Goal: Information Seeking & Learning: Learn about a topic

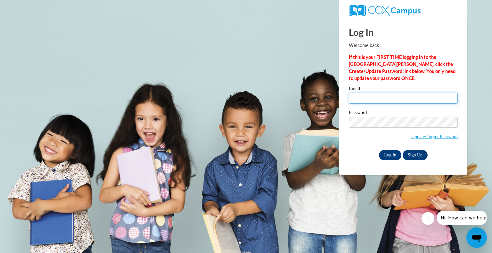
type input "rueter.kai@bristol.k12.wi.us"
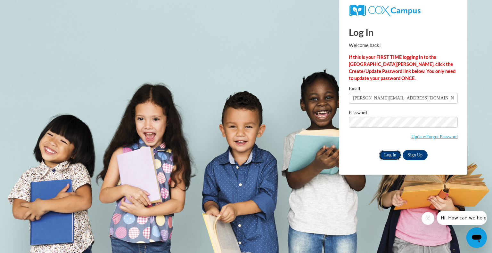
click at [388, 152] on input "Log In" at bounding box center [390, 155] width 22 height 10
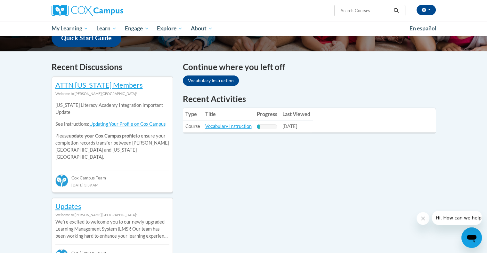
scroll to position [173, 0]
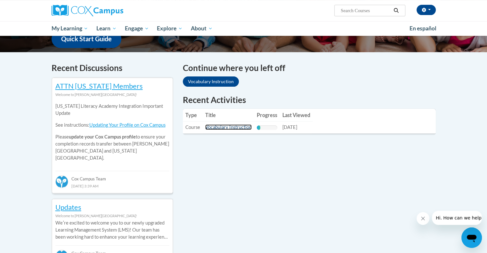
click at [231, 125] on link "Vocabulary Instruction" at bounding box center [228, 127] width 46 height 5
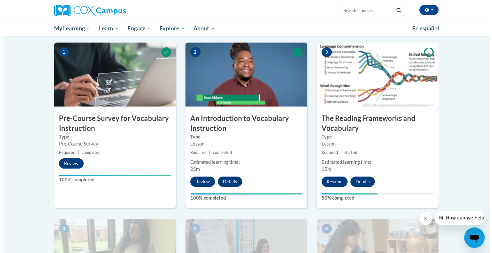
scroll to position [122, 0]
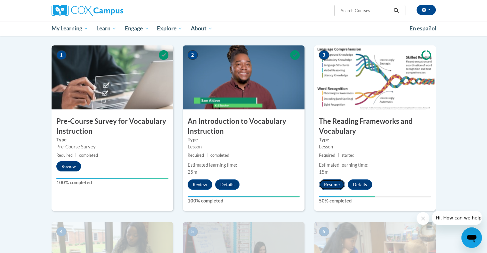
click at [330, 182] on button "Resume" at bounding box center [332, 185] width 26 height 10
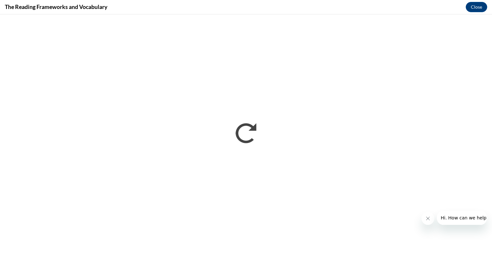
scroll to position [0, 0]
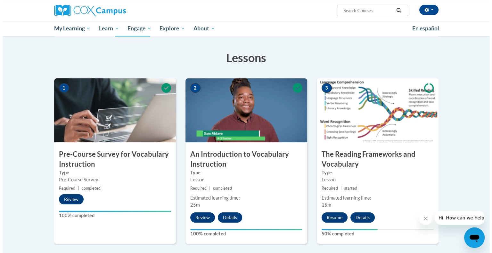
scroll to position [108, 0]
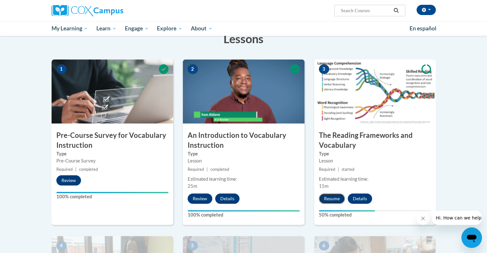
click at [331, 200] on button "Resume" at bounding box center [332, 199] width 26 height 10
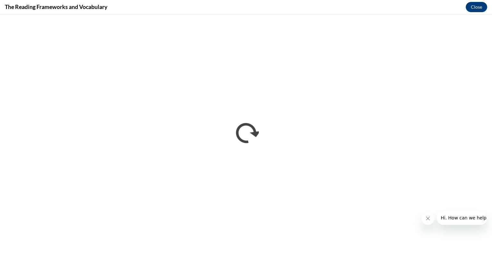
scroll to position [0, 0]
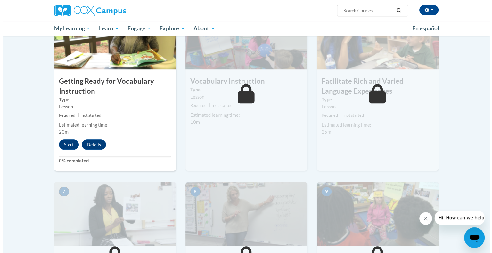
scroll to position [349, 0]
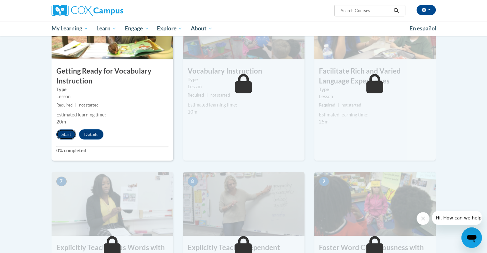
click at [69, 135] on button "Start" at bounding box center [66, 134] width 20 height 10
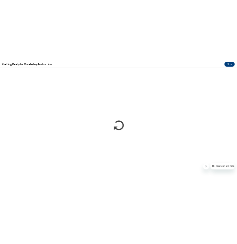
scroll to position [0, 0]
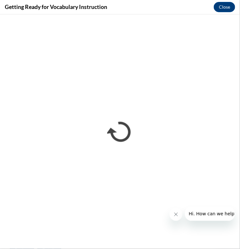
click at [172, 7] on div "Getting Ready for Vocabulary Instruction Close" at bounding box center [120, 7] width 240 height 14
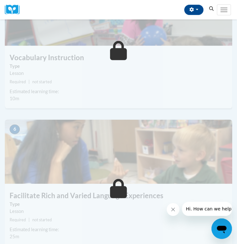
scroll to position [759, 0]
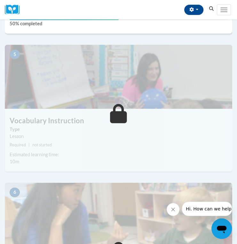
click at [163, 122] on h3 "Vocabulary Instruction" at bounding box center [119, 121] width 228 height 10
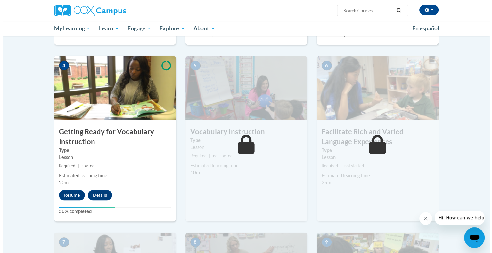
scroll to position [287, 0]
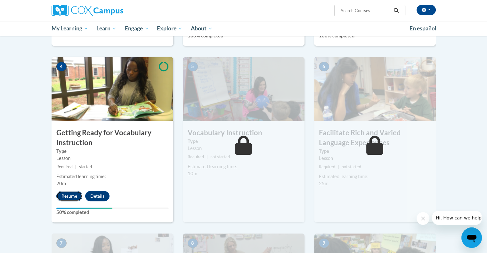
click at [77, 192] on button "Resume" at bounding box center [69, 196] width 26 height 10
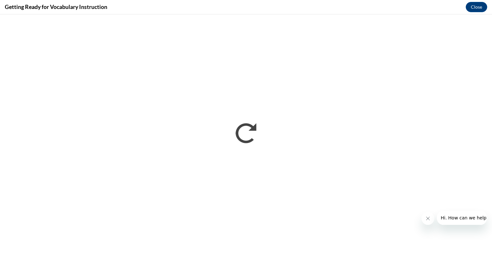
scroll to position [0, 0]
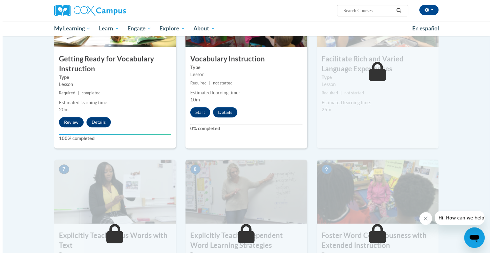
scroll to position [314, 0]
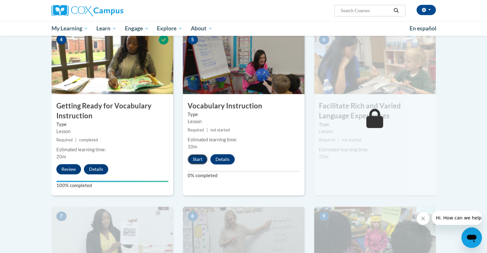
click at [200, 162] on button "Start" at bounding box center [198, 159] width 20 height 10
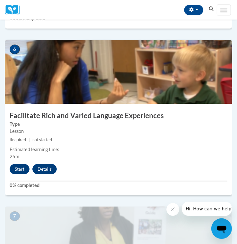
scroll to position [926, 0]
